Goal: Navigation & Orientation: Find specific page/section

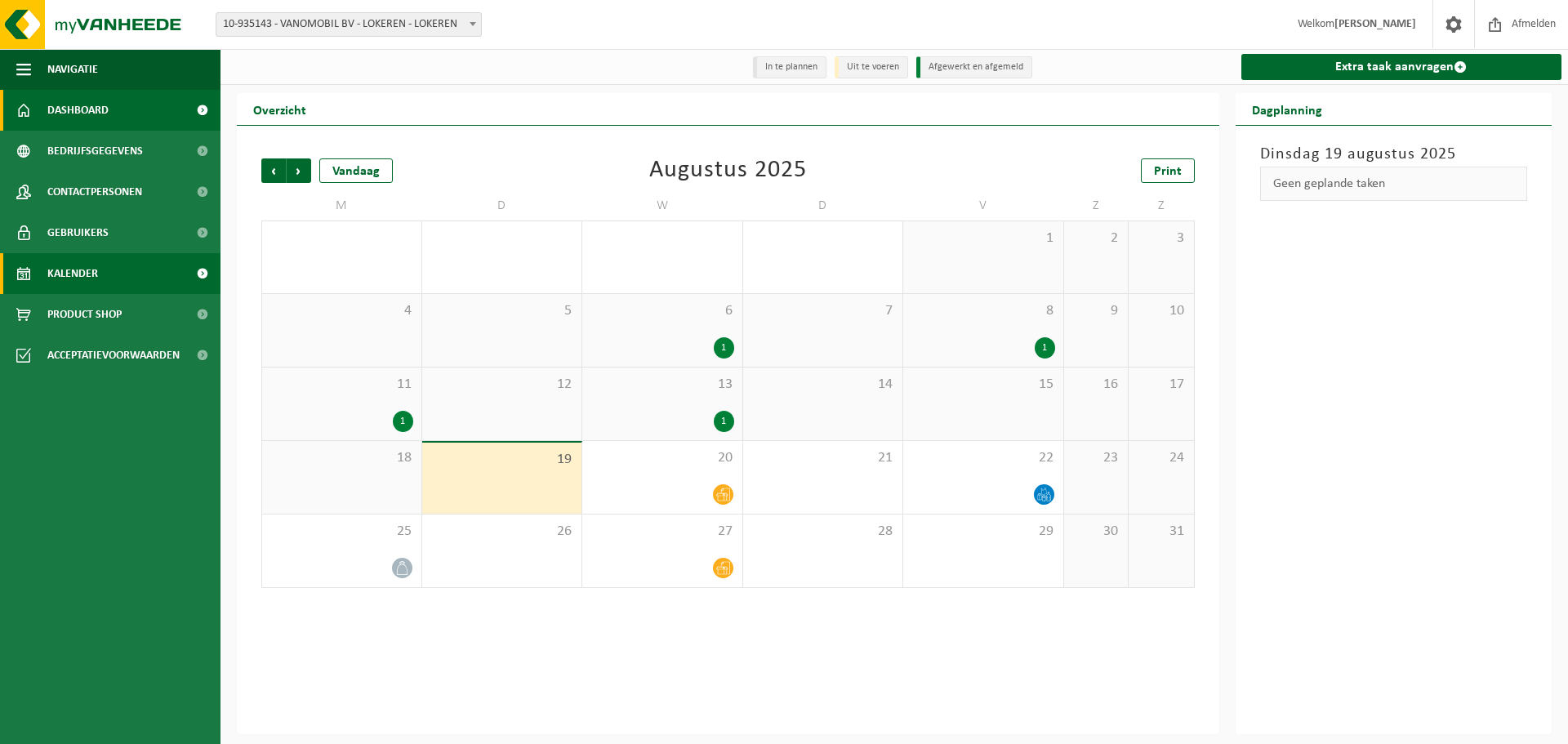
click at [99, 107] on span "Dashboard" at bounding box center [78, 110] width 61 height 41
